Goal: Information Seeking & Learning: Learn about a topic

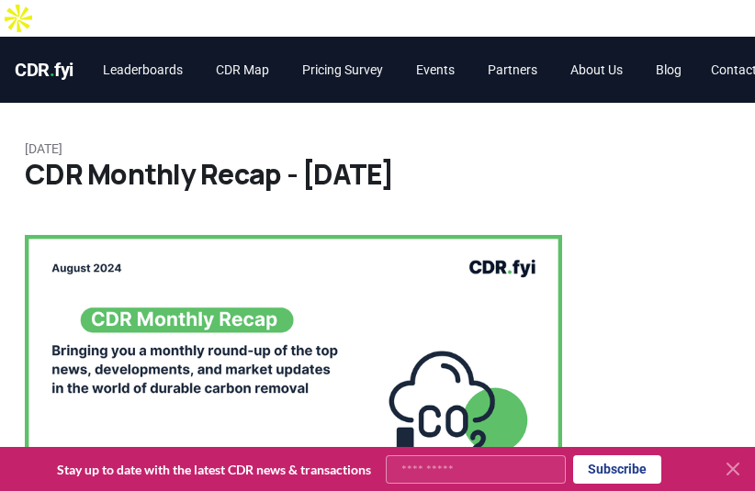
click at [545, 158] on h1 "CDR Monthly Recap - August 2024" at bounding box center [378, 174] width 706 height 33
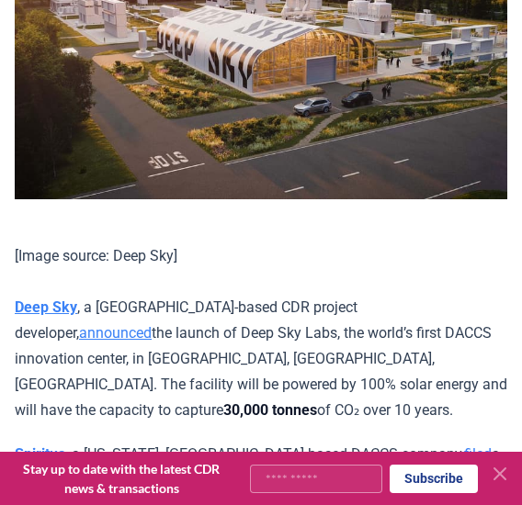
scroll to position [2317, 0]
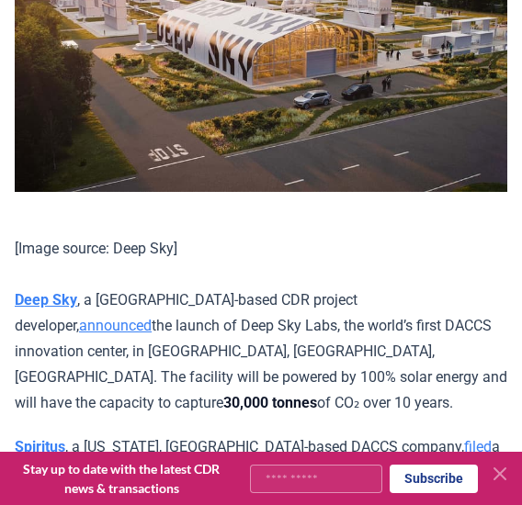
click at [171, 245] on p "[Image source: Deep Sky] Deep Sky , a Montreal-based CDR project developer, ann…" at bounding box center [261, 326] width 492 height 180
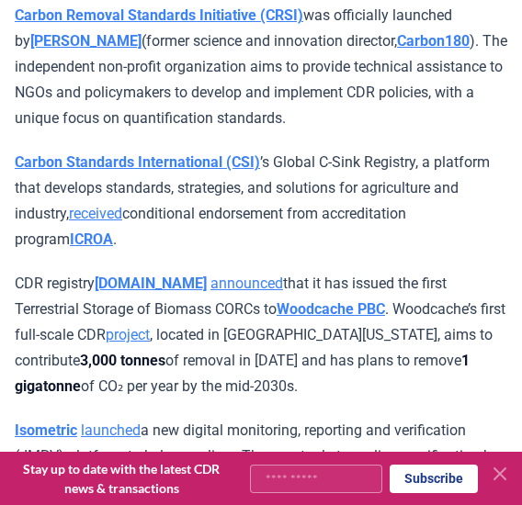
scroll to position [5969, 0]
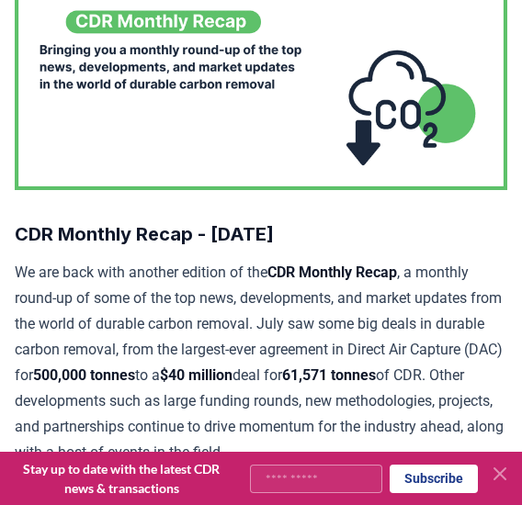
scroll to position [290, 0]
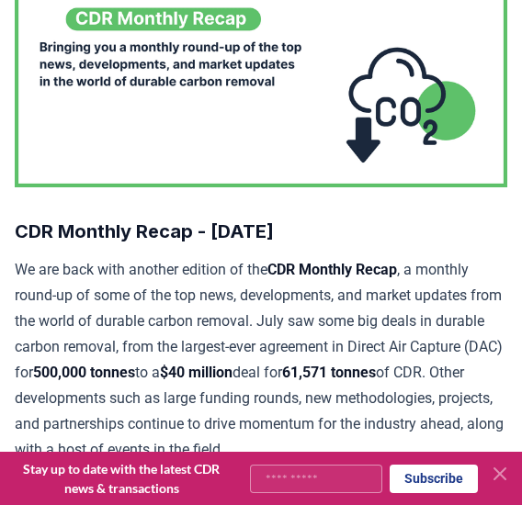
click at [268, 309] on p "We are back with another edition of the CDR Monthly Recap , a monthly round-up …" at bounding box center [261, 360] width 492 height 206
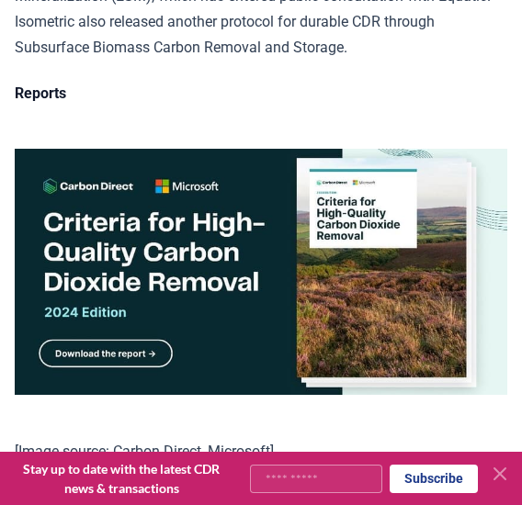
scroll to position [7219, 0]
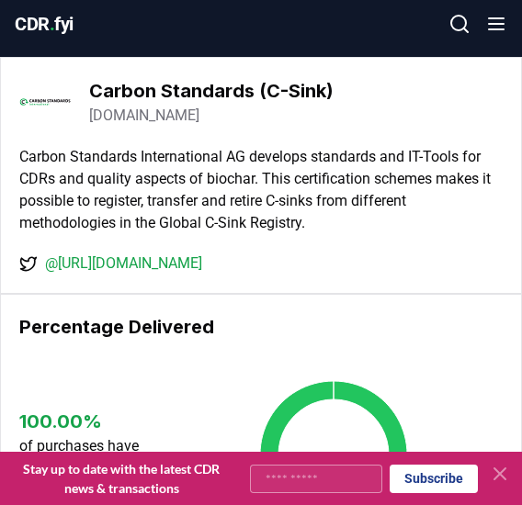
scroll to position [47, 0]
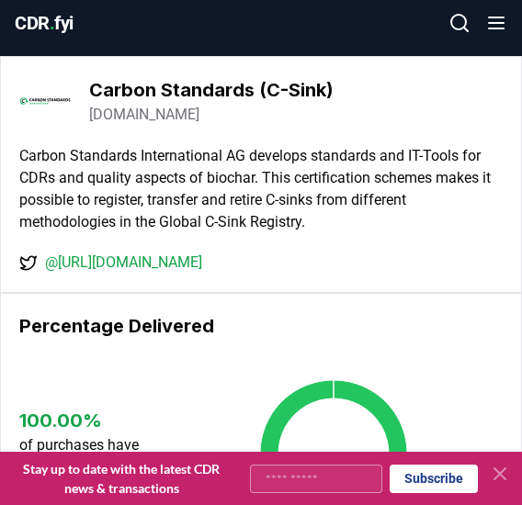
click at [164, 104] on link "[DOMAIN_NAME]" at bounding box center [144, 115] width 110 height 22
